Goal: Task Accomplishment & Management: Use online tool/utility

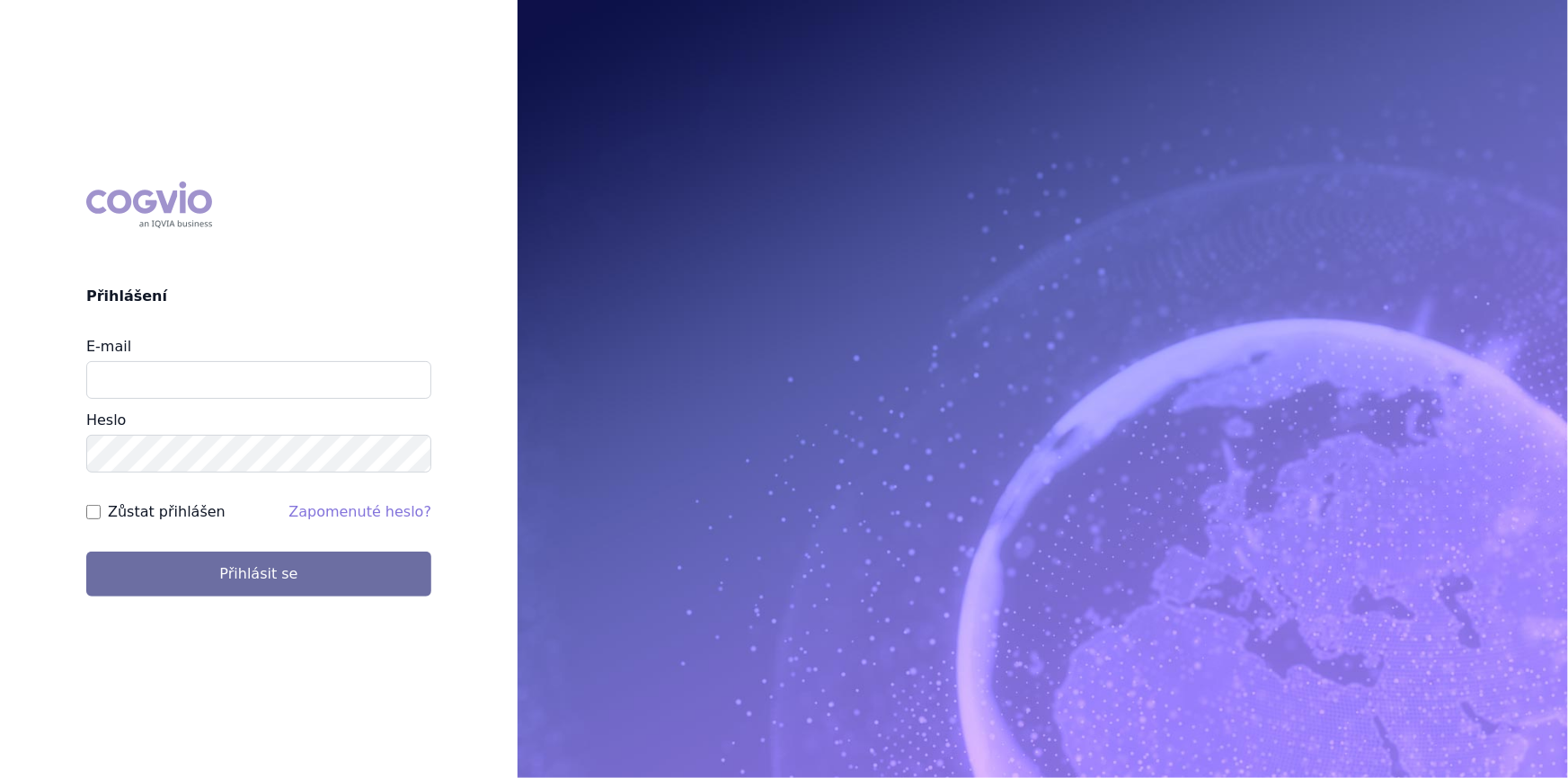
click at [279, 399] on div "E-mail Heslo" at bounding box center [259, 403] width 345 height 136
click at [278, 395] on input "E-mail" at bounding box center [259, 379] width 345 height 38
type input "aplikace.ocul1@vzp.cz"
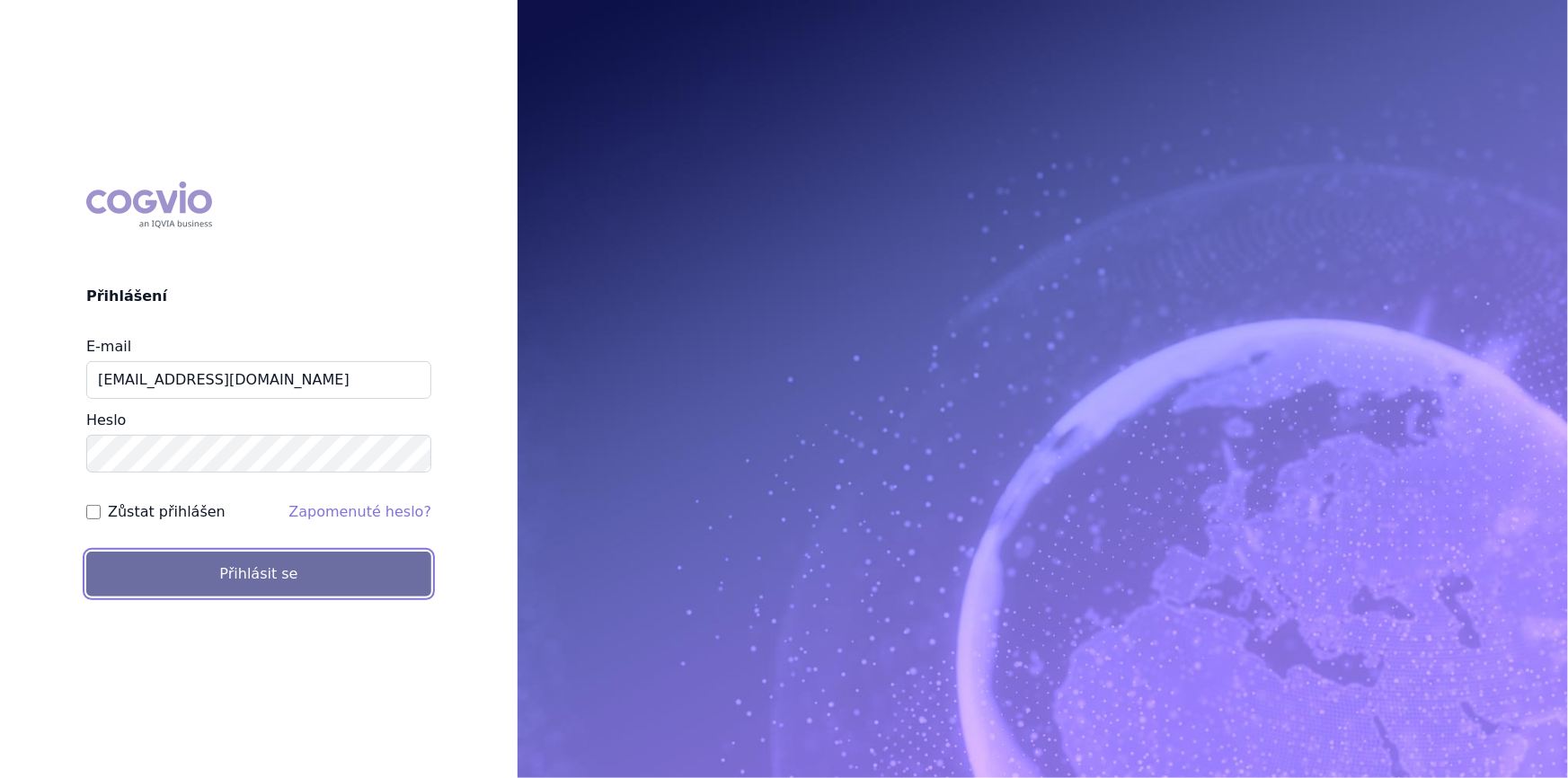
drag, startPoint x: 150, startPoint y: 563, endPoint x: 16, endPoint y: 410, distance: 203.4
click at [149, 563] on button "Přihlásit se" at bounding box center [259, 574] width 345 height 45
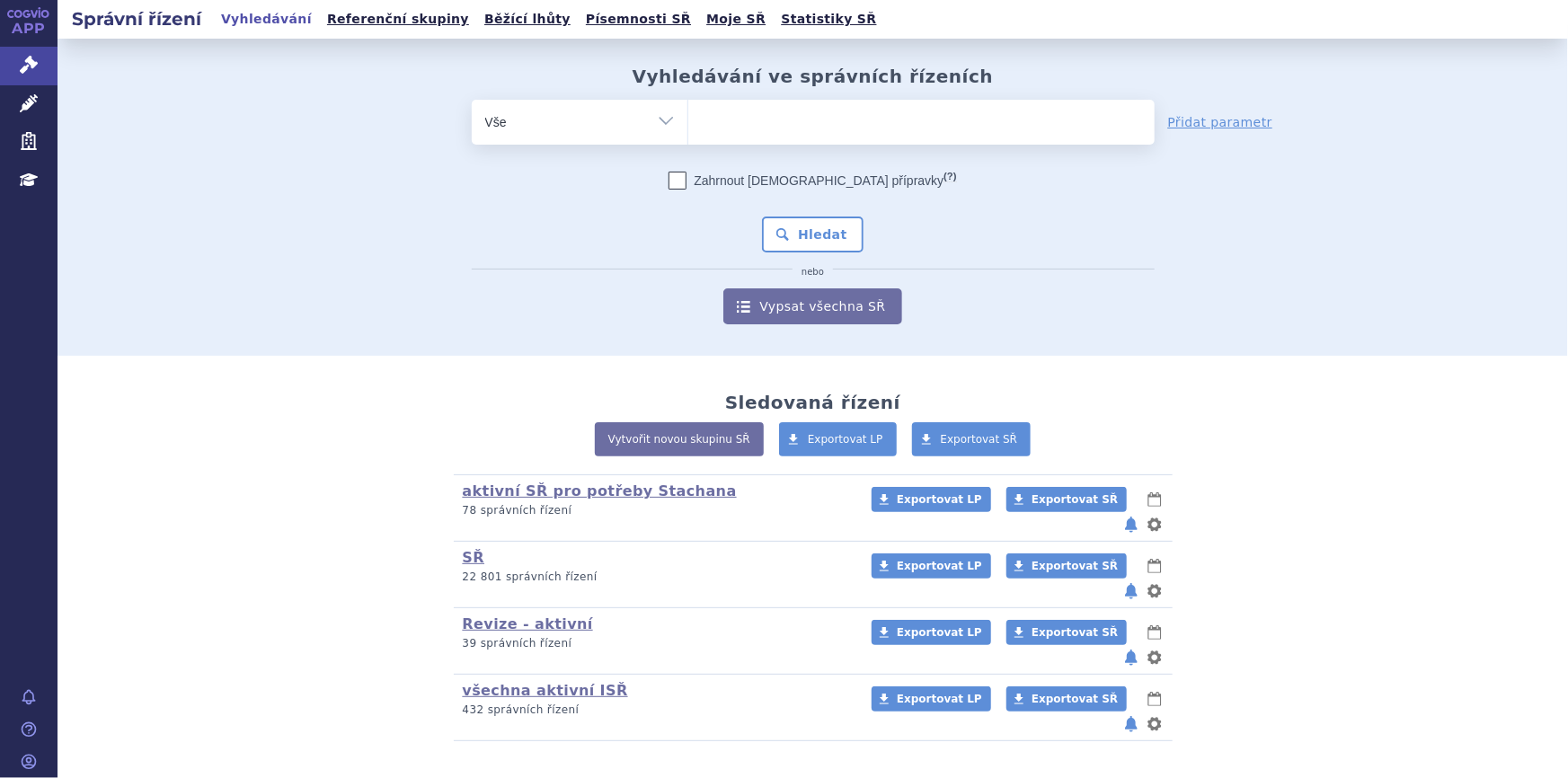
scroll to position [8, 0]
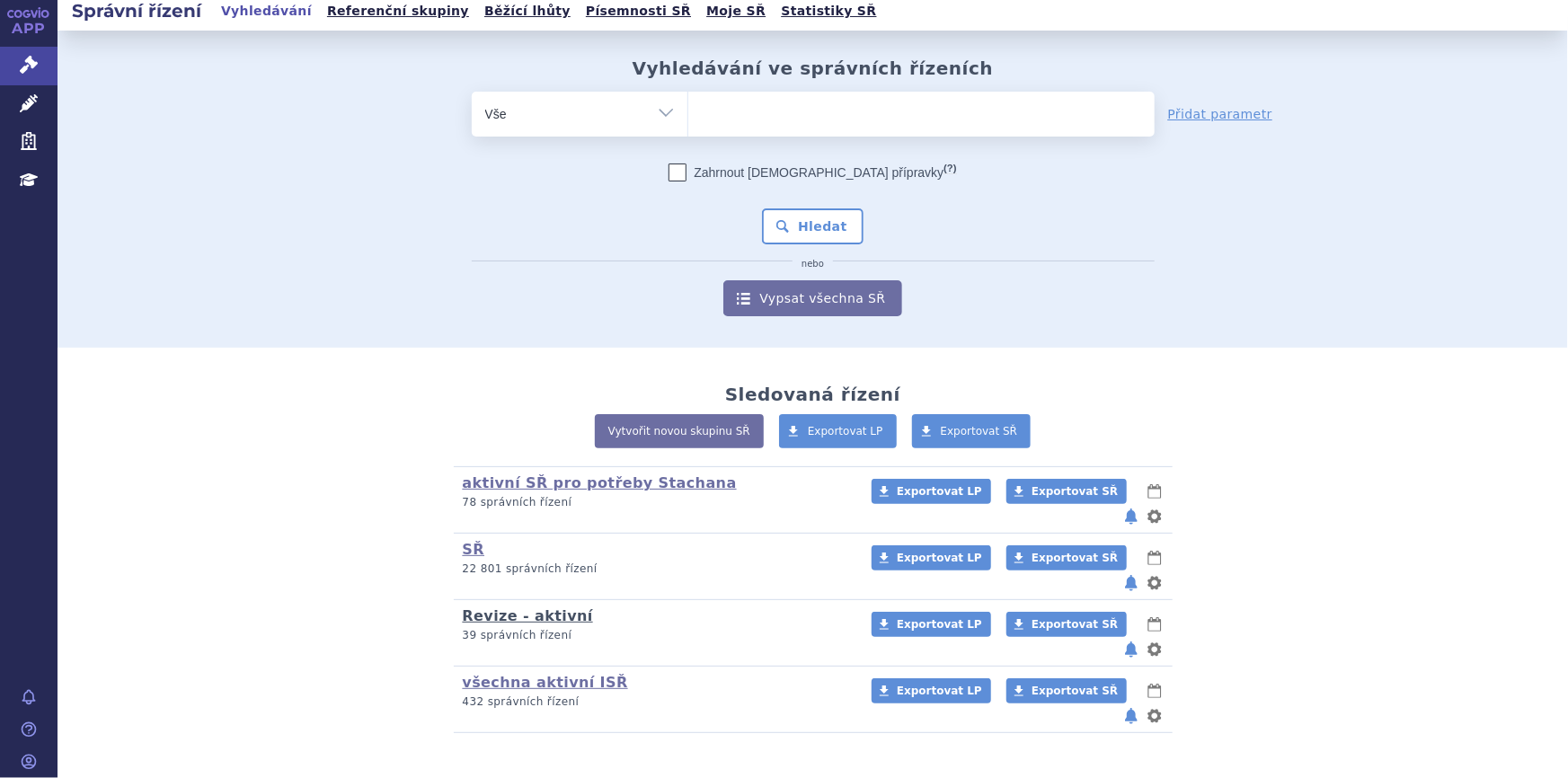
drag, startPoint x: 514, startPoint y: 591, endPoint x: 520, endPoint y: 582, distance: 10.8
click at [514, 607] on link "Revize - aktivní" at bounding box center [528, 616] width 130 height 17
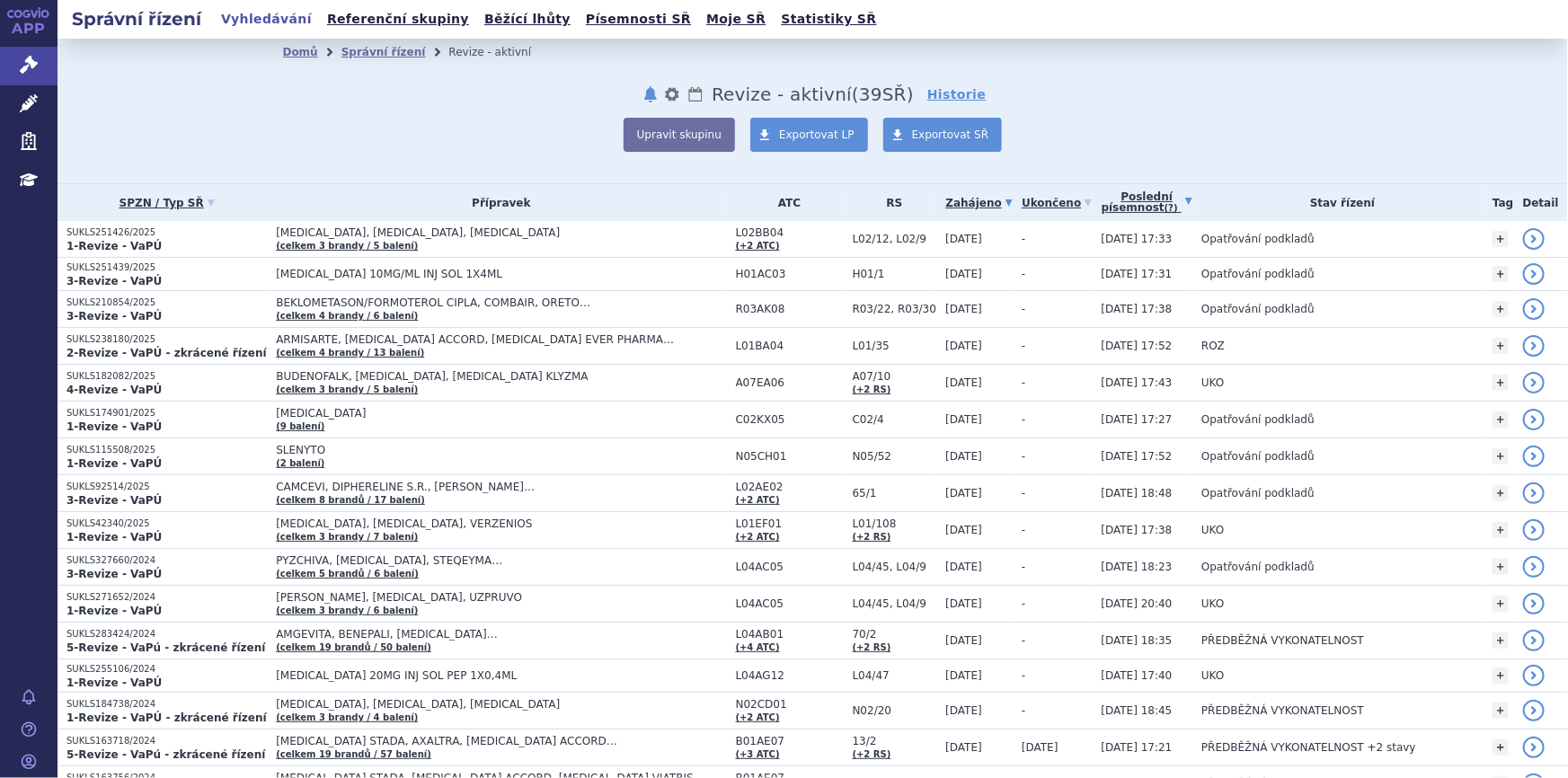
click at [1137, 193] on link "Poslední písemnost (?)" at bounding box center [1147, 202] width 92 height 37
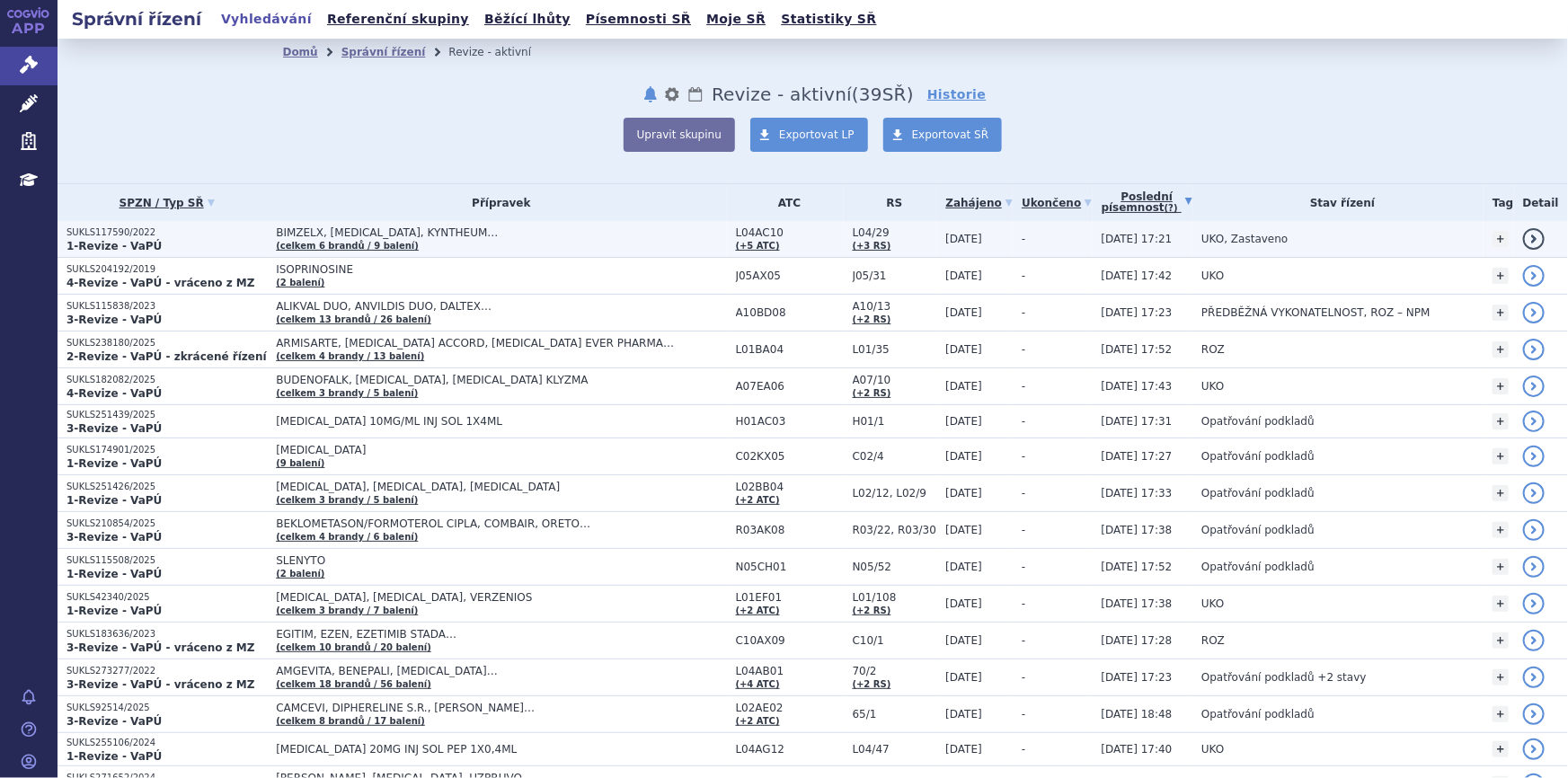
click at [557, 223] on td "BIMZELX, [MEDICAL_DATA], KYNTHEUM… (celkem 6 brandů / 9 balení)" at bounding box center [496, 239] width 459 height 37
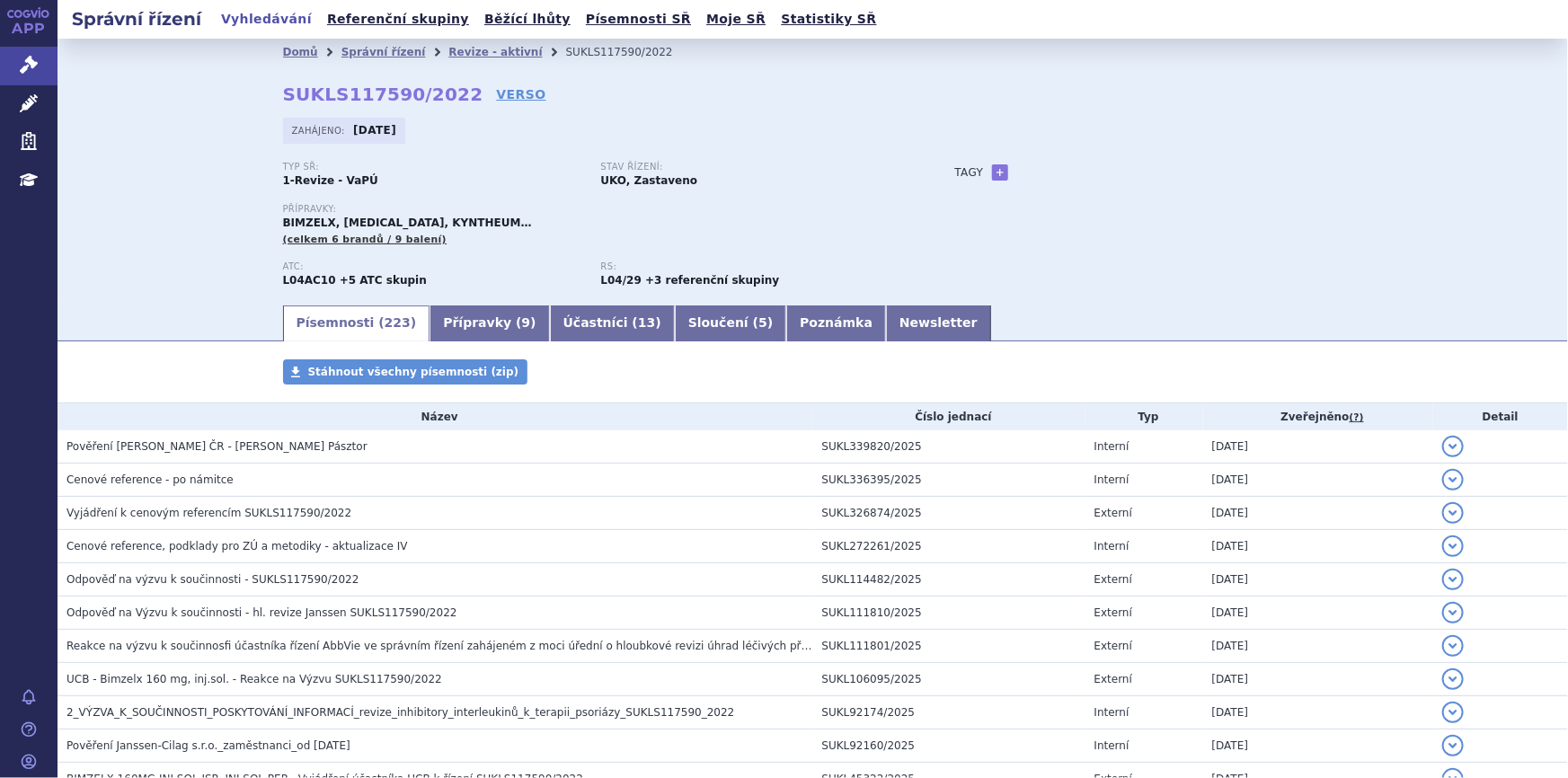
click at [259, 179] on div "Domů Správní řízení Revize - aktivní SUKLS117590/2022 SUKLS117590/2022 VERSO [G…" at bounding box center [813, 185] width 1132 height 237
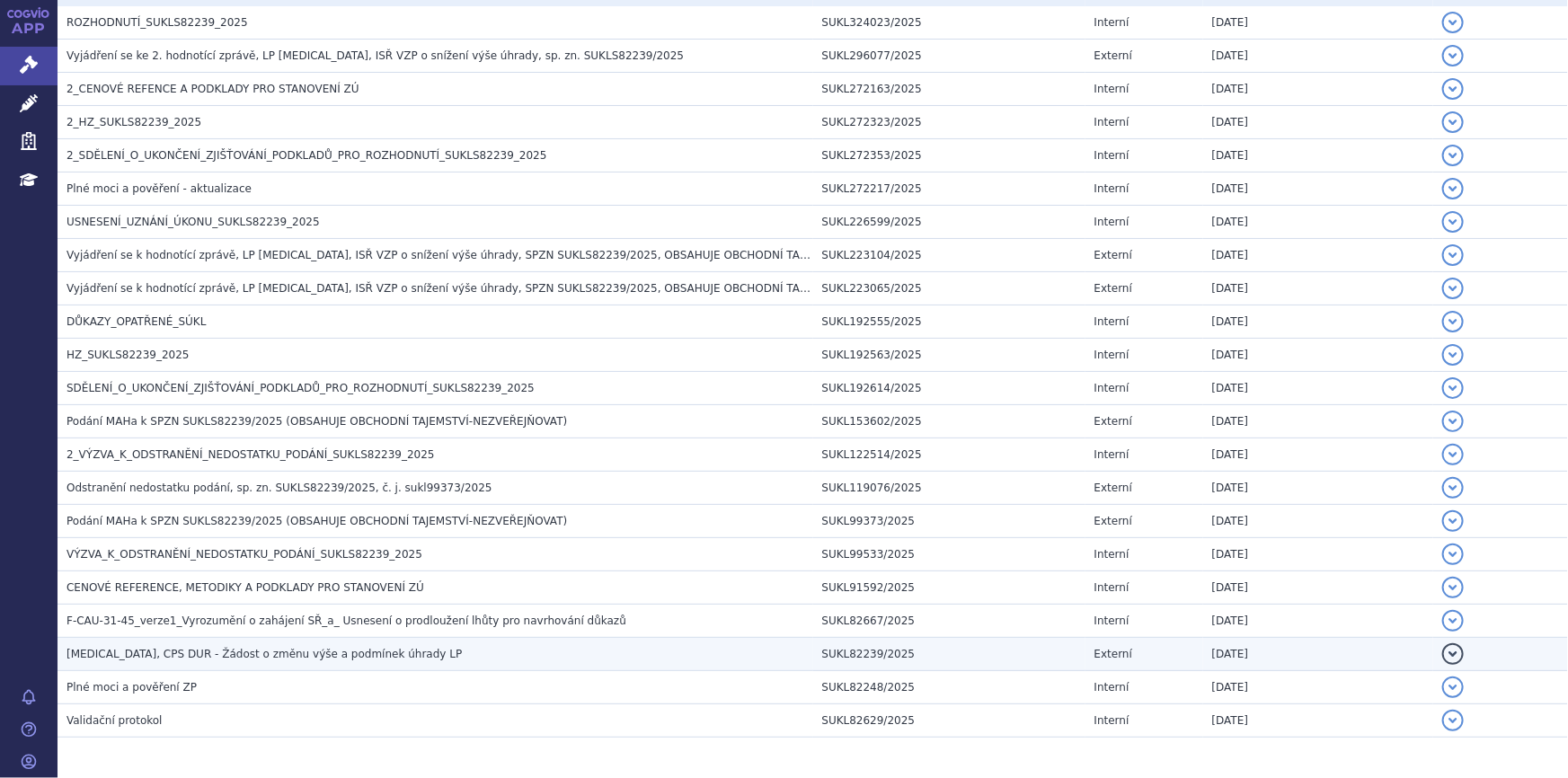
scroll to position [472, 0]
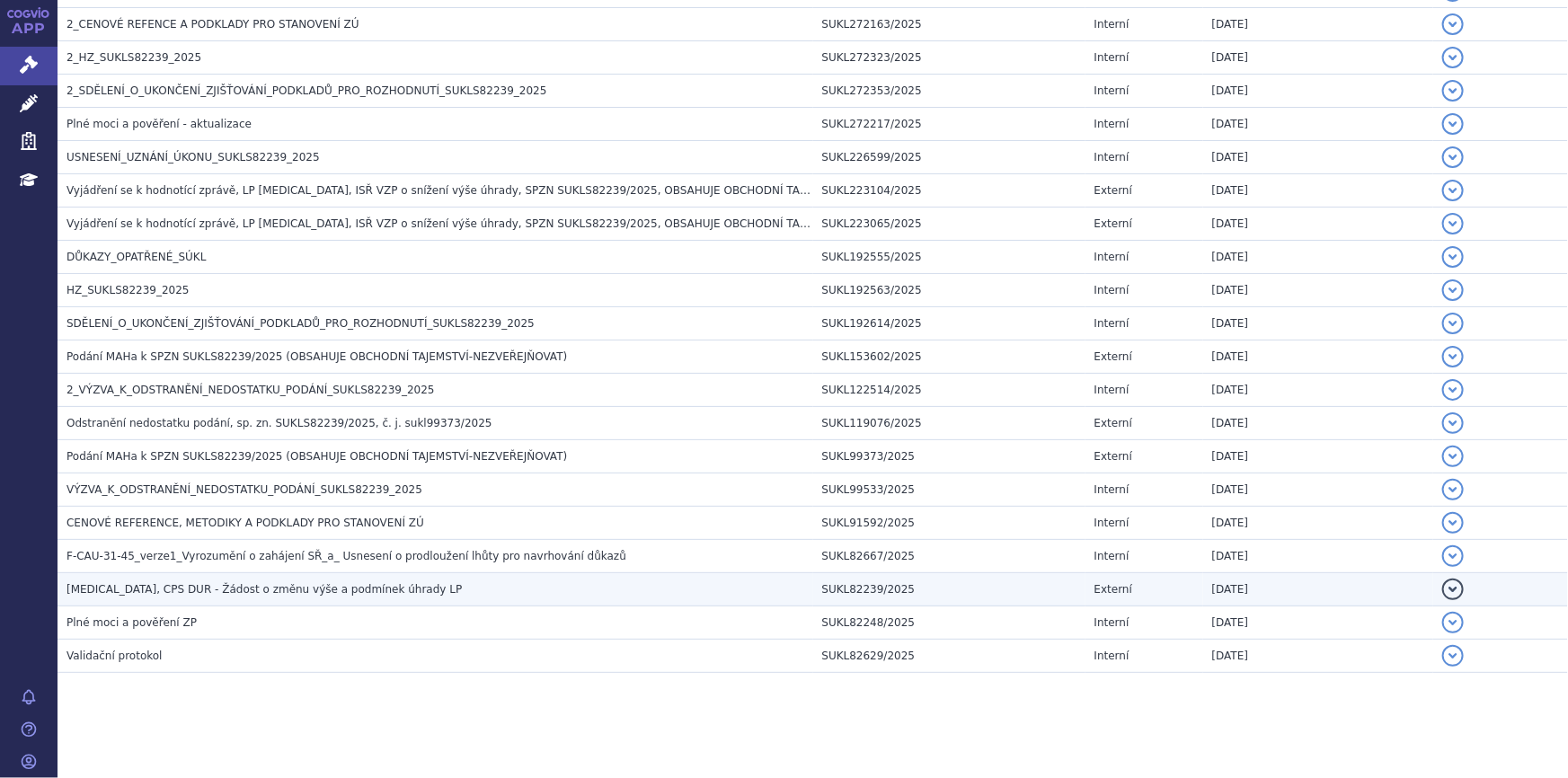
click at [287, 589] on span "GALAFOLD, CPS DUR - Žádost o změnu výše a podmínek úhrady LP" at bounding box center [264, 589] width 395 height 13
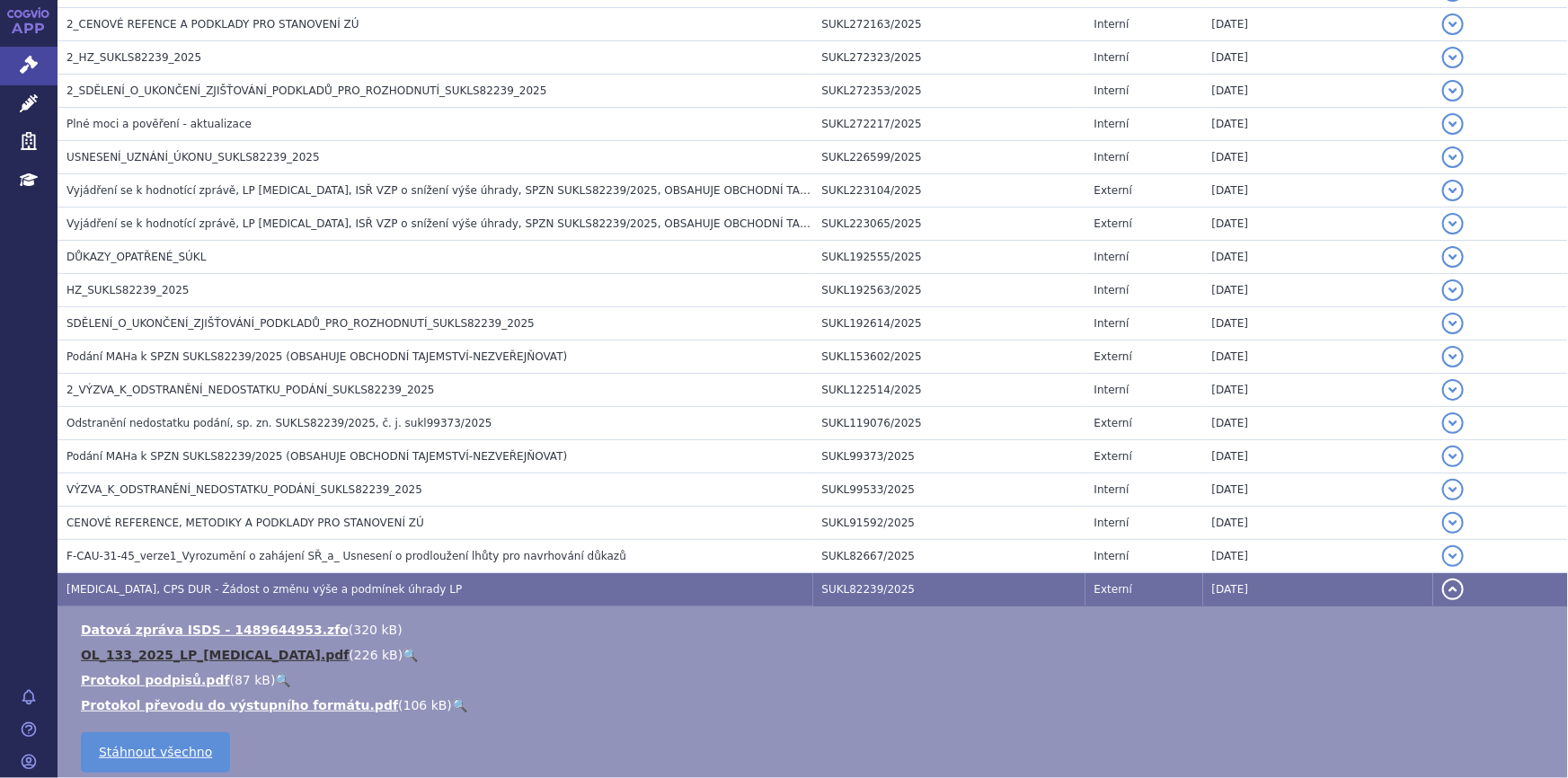
click at [266, 647] on link "OL_133_2025_LP_GALAFOLD.pdf" at bounding box center [214, 654] width 268 height 14
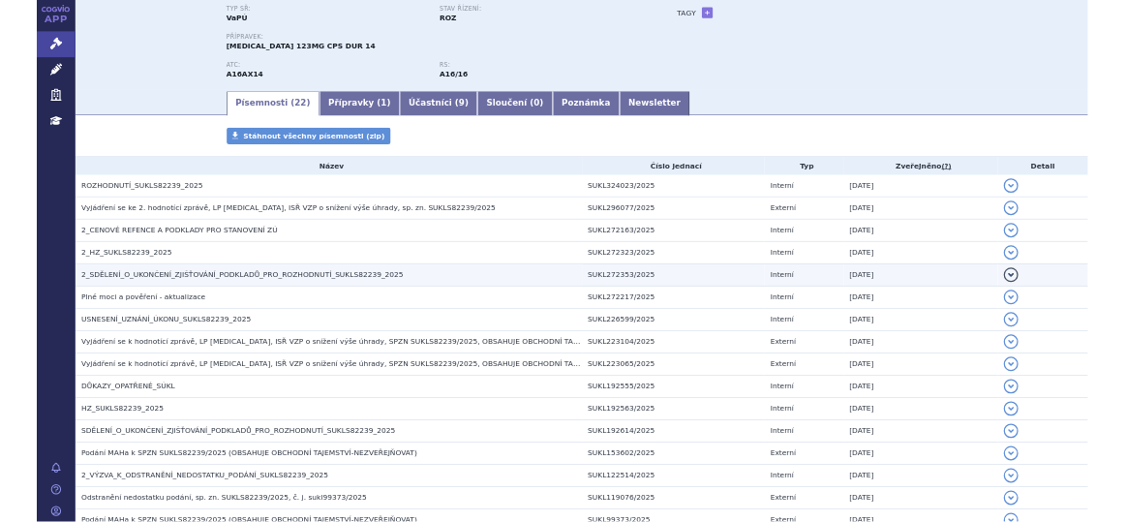
scroll to position [0, 0]
